Goal: Navigation & Orientation: Find specific page/section

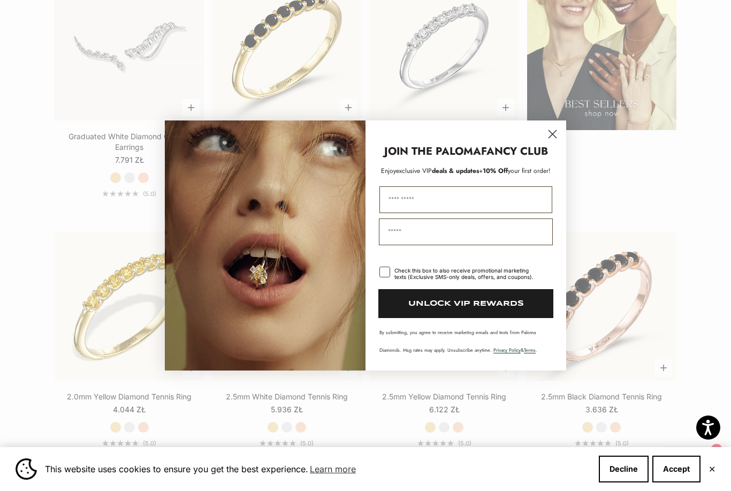
scroll to position [1432, 0]
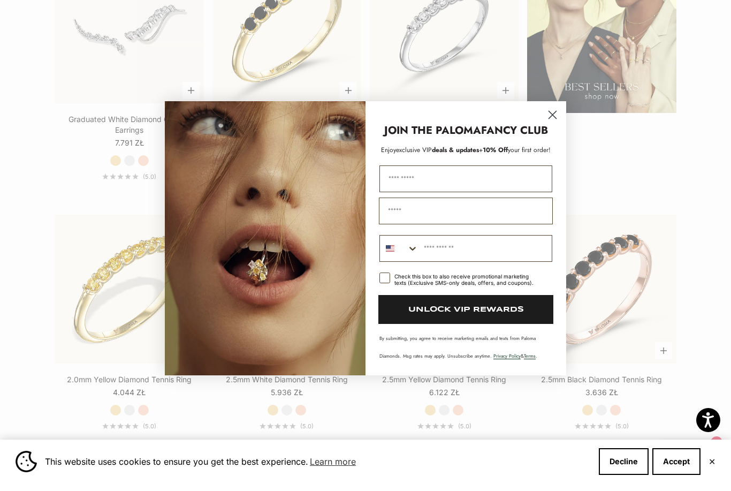
click at [551, 131] on circle "Close dialog" at bounding box center [553, 122] width 18 height 18
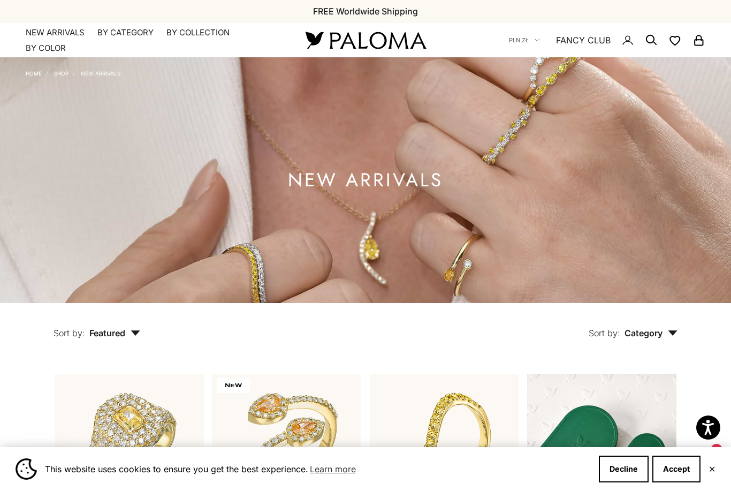
scroll to position [0, 0]
click at [71, 35] on link "NEW ARRIVALS" at bounding box center [55, 33] width 59 height 11
click at [201, 34] on summary "By Collection" at bounding box center [198, 33] width 63 height 11
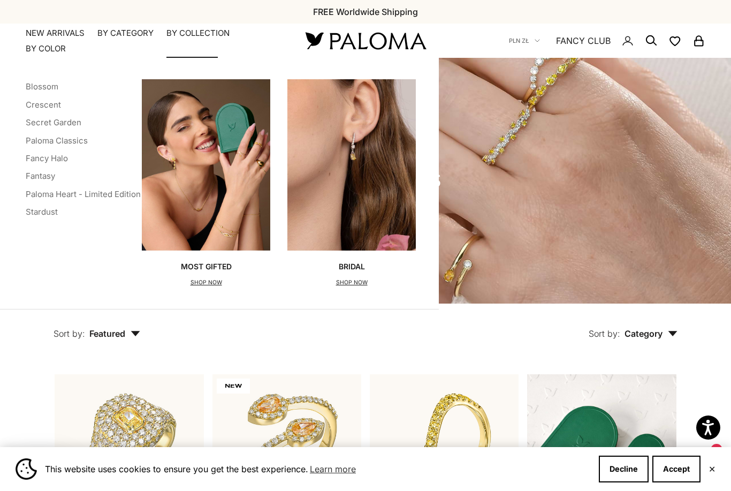
click at [72, 122] on link "Secret Garden" at bounding box center [54, 122] width 56 height 10
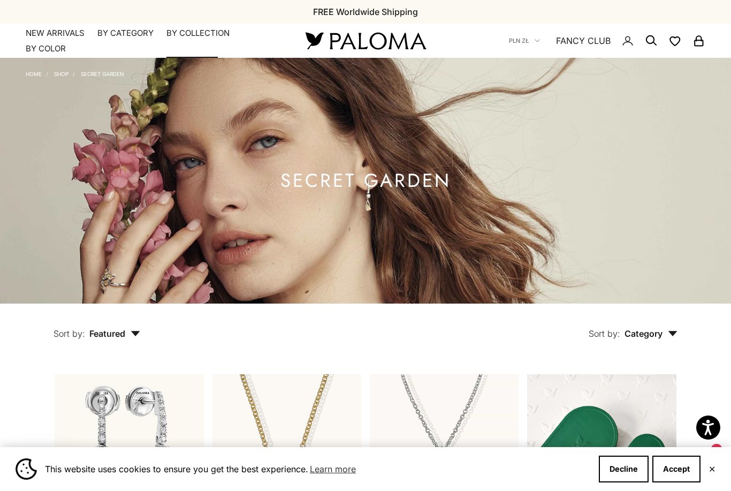
click at [213, 34] on summary "By Collection" at bounding box center [198, 33] width 63 height 11
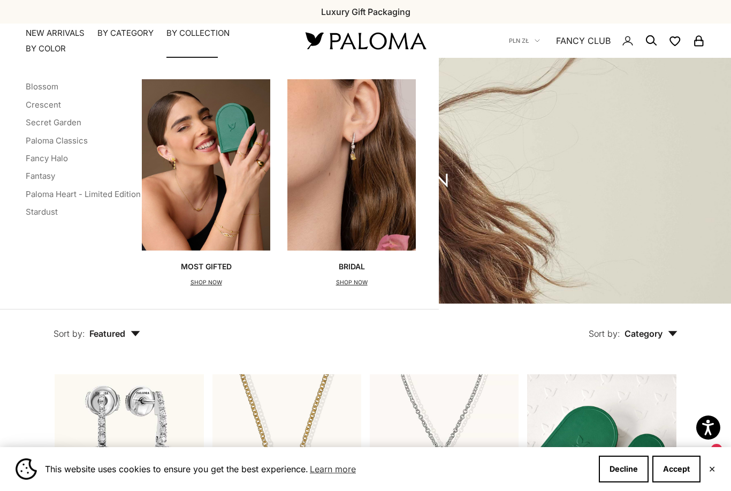
click at [111, 195] on link "Paloma Heart - Limited Edition" at bounding box center [83, 194] width 115 height 10
click at [83, 143] on link "Paloma Classics" at bounding box center [57, 140] width 62 height 10
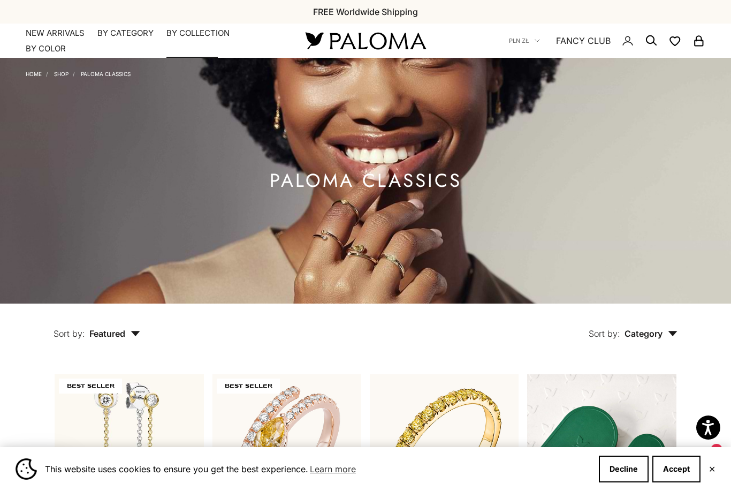
click at [220, 32] on summary "By Collection" at bounding box center [198, 33] width 63 height 11
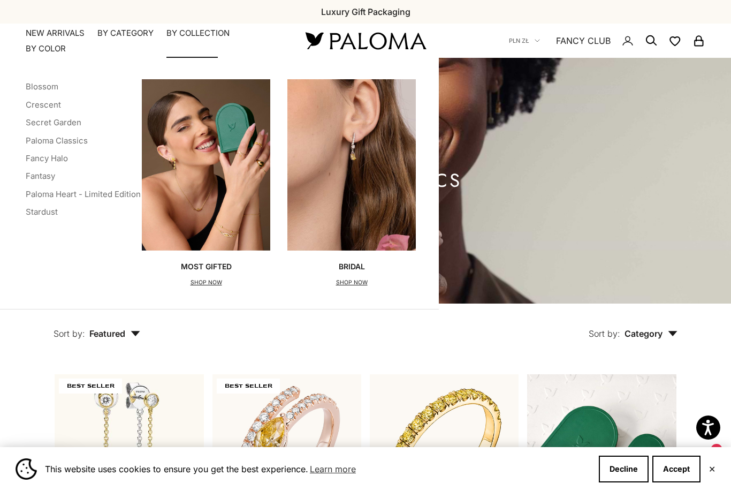
click at [53, 211] on link "Stardust" at bounding box center [42, 212] width 32 height 10
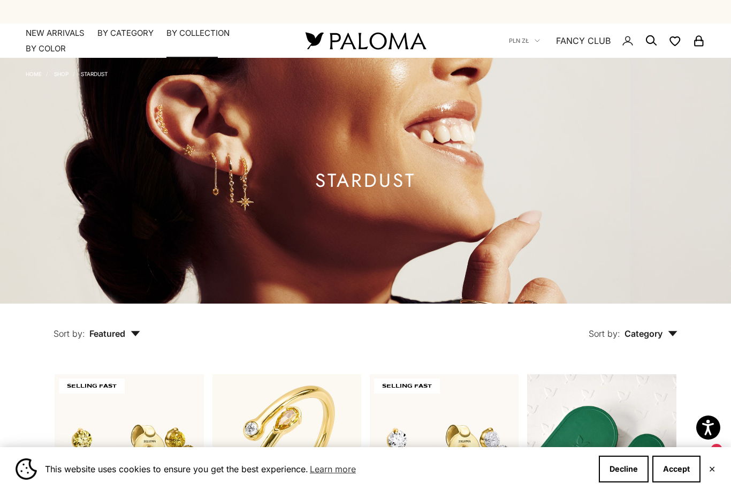
click at [215, 33] on summary "By Collection" at bounding box center [198, 33] width 63 height 11
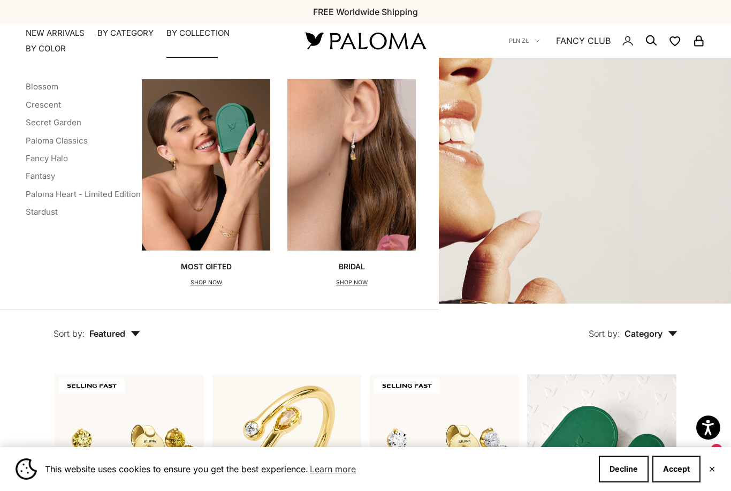
click at [51, 87] on link "Blossom" at bounding box center [42, 86] width 33 height 10
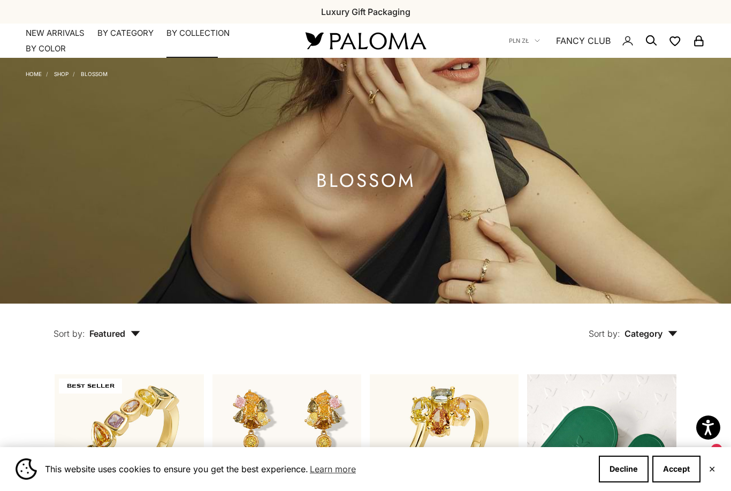
click at [208, 37] on summary "By Collection" at bounding box center [198, 33] width 63 height 11
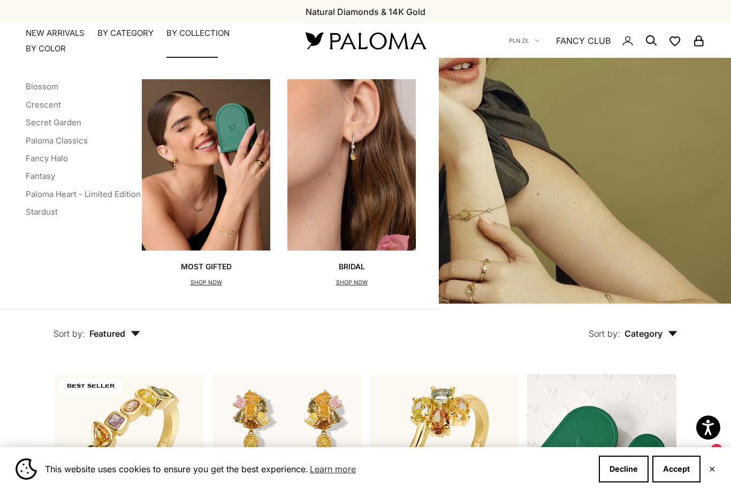
click at [64, 157] on link "Fancy Halo" at bounding box center [47, 158] width 42 height 10
